Goal: Find specific page/section: Find specific page/section

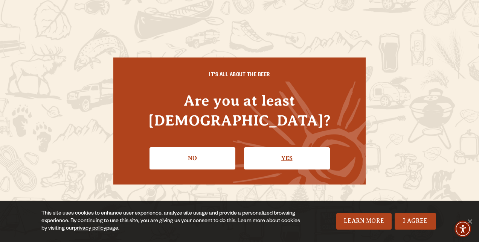
click at [273, 148] on link "Yes" at bounding box center [287, 159] width 86 height 22
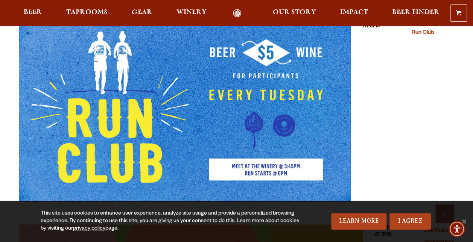
scroll to position [1633, 0]
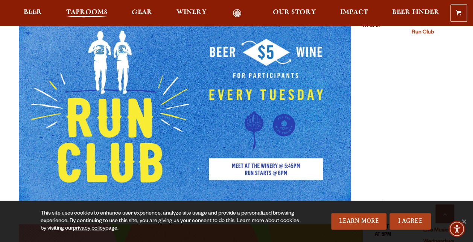
click at [93, 14] on span "Taprooms" at bounding box center [86, 12] width 41 height 6
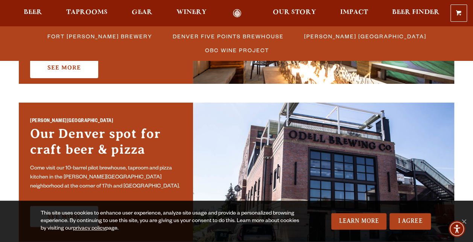
scroll to position [480, 0]
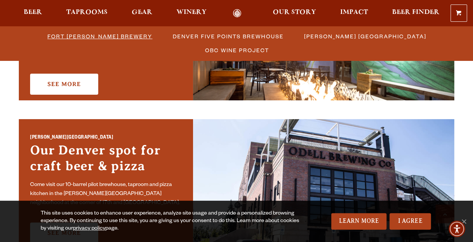
click at [52, 35] on span "Fort [PERSON_NAME] Brewery" at bounding box center [99, 36] width 105 height 11
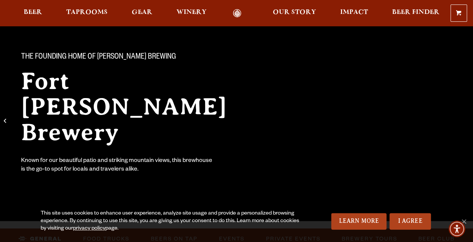
scroll to position [45, 0]
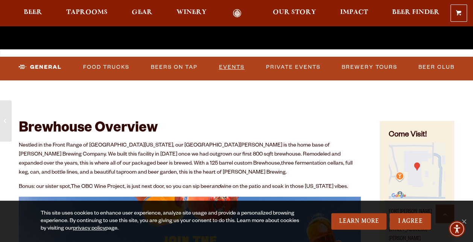
click at [233, 66] on link "Events" at bounding box center [232, 67] width 32 height 17
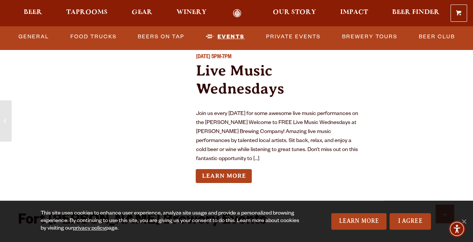
scroll to position [2789, 0]
